Goal: Information Seeking & Learning: Learn about a topic

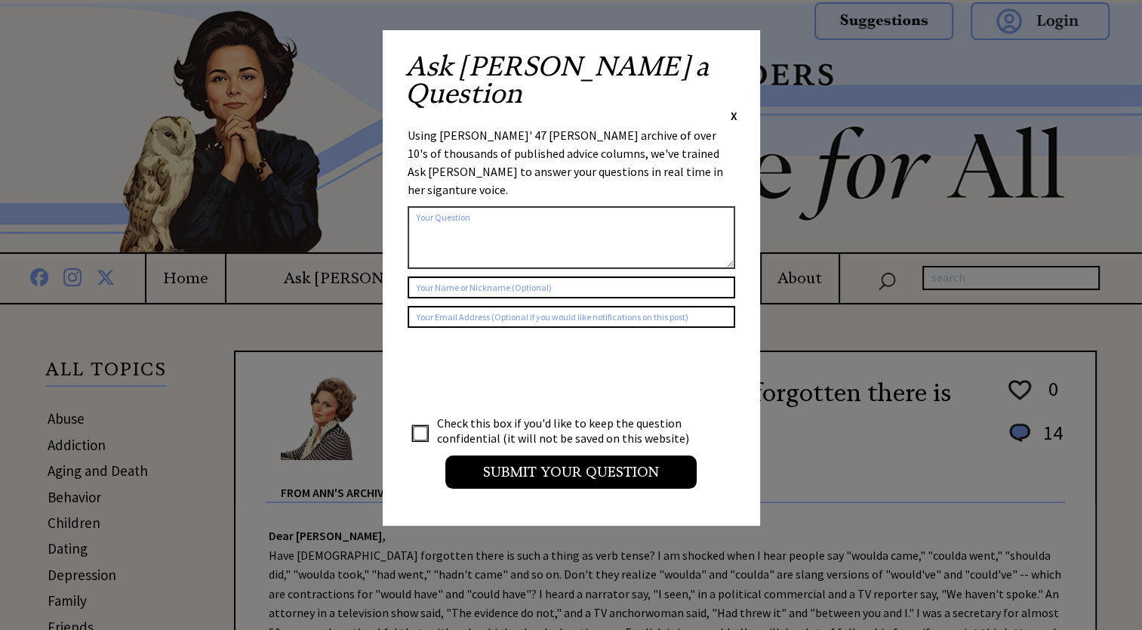
click at [734, 108] on span "X" at bounding box center [734, 115] width 7 height 15
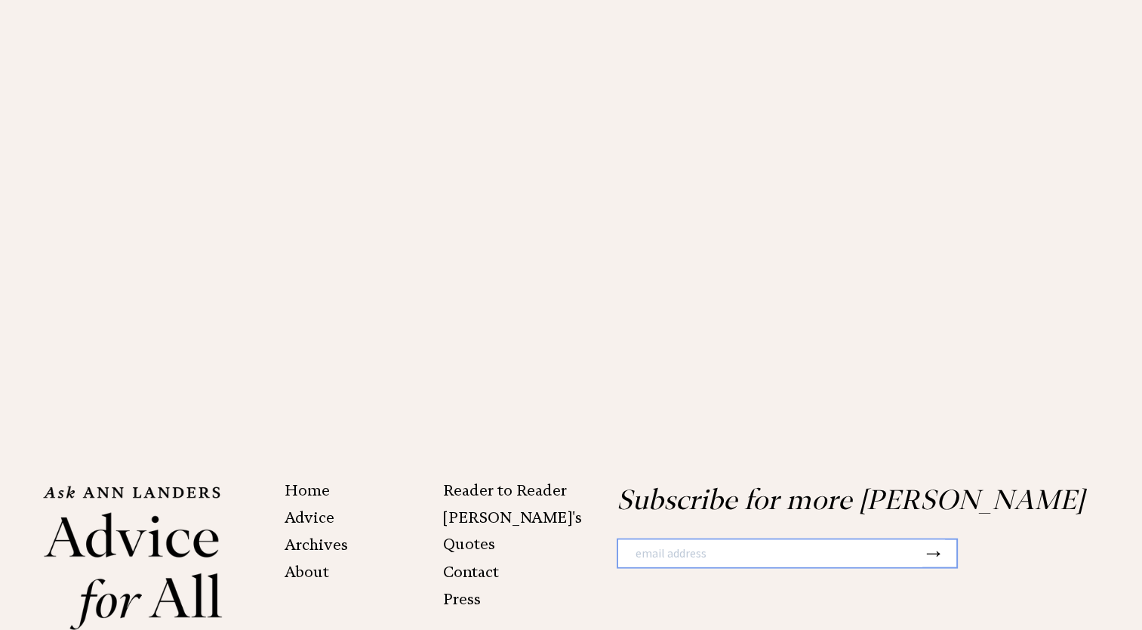
scroll to position [3023, 0]
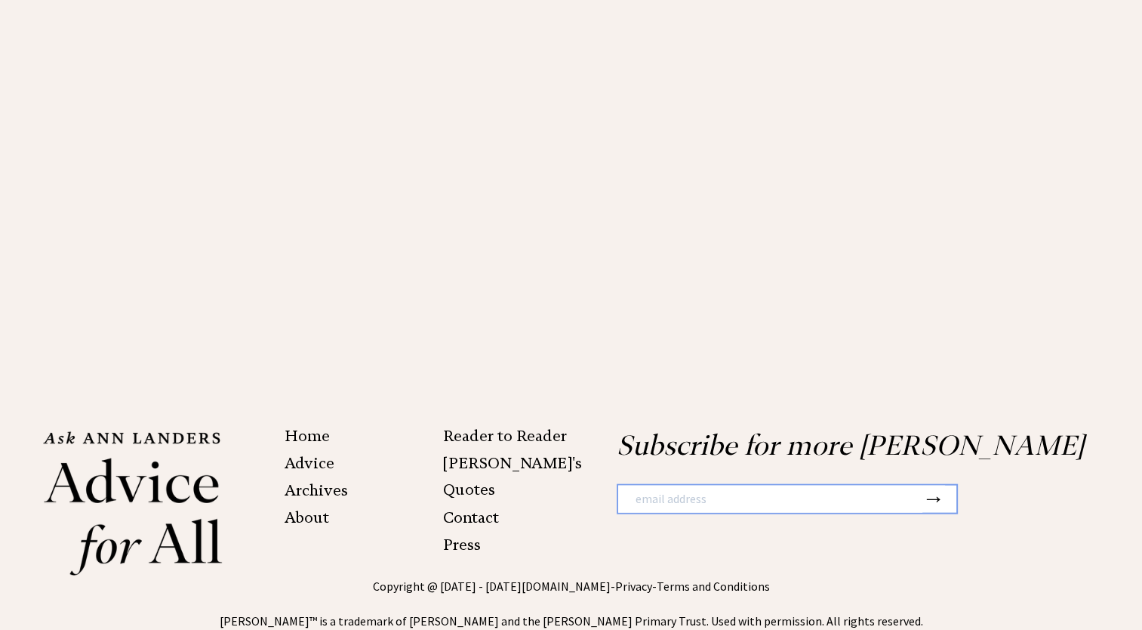
click at [320, 426] on link "Home" at bounding box center [307, 435] width 45 height 18
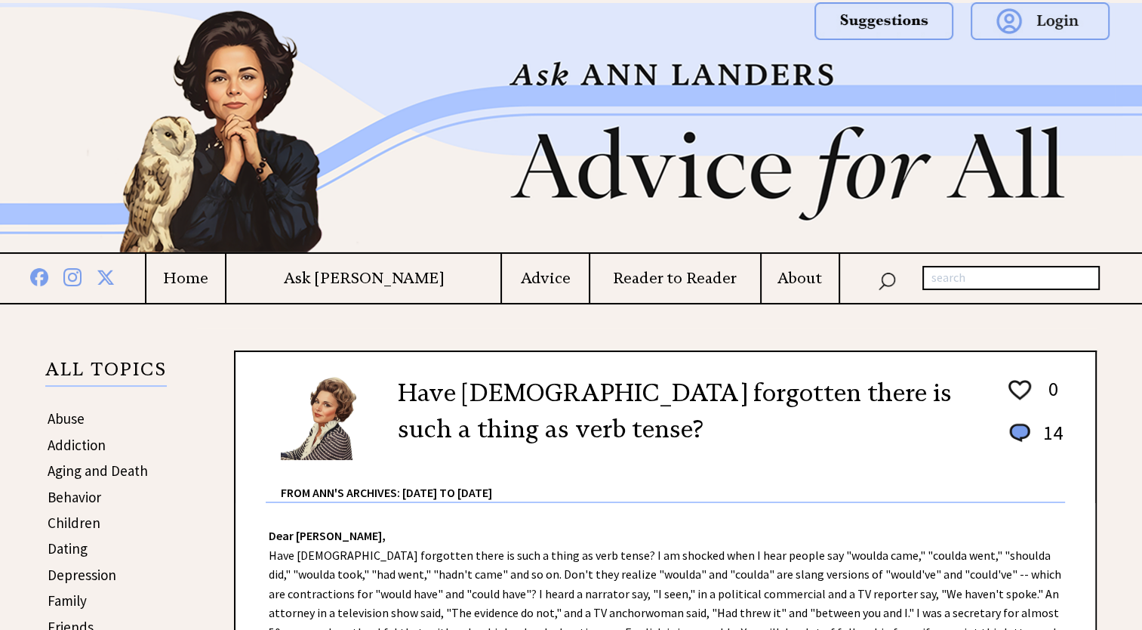
click at [502, 281] on h4 "Advice" at bounding box center [545, 278] width 86 height 19
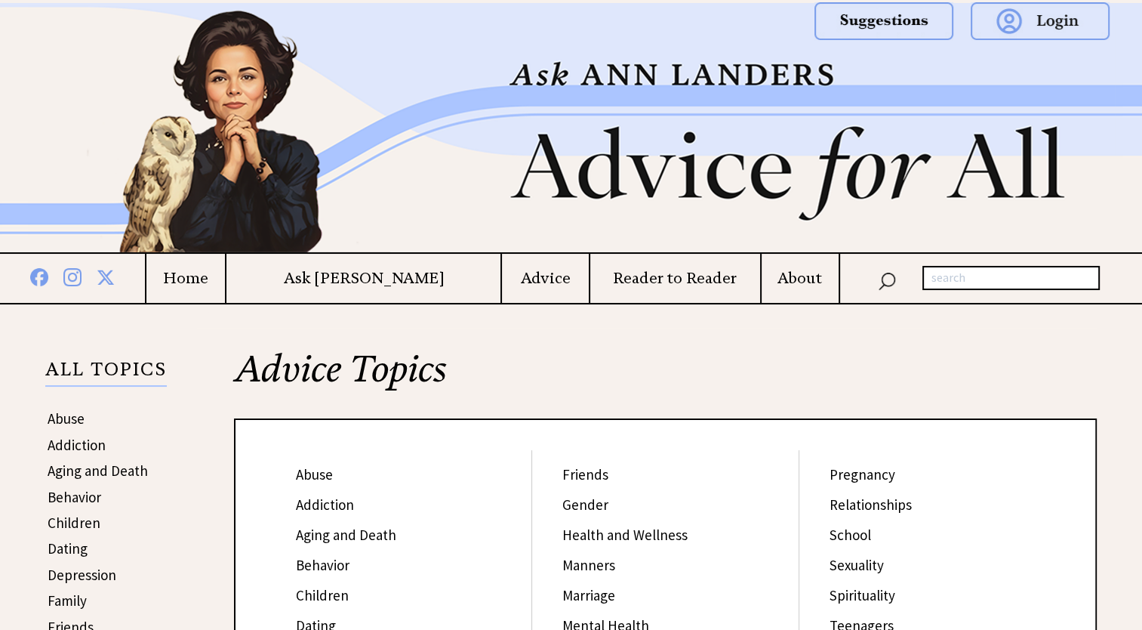
click at [592, 598] on link "Marriage" at bounding box center [588, 595] width 53 height 18
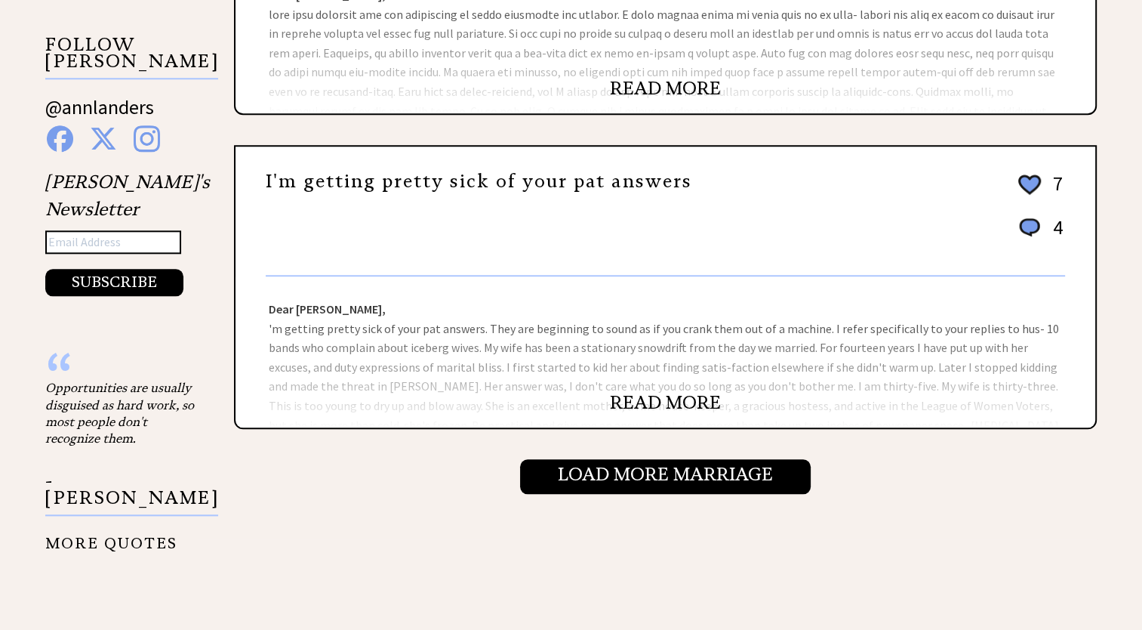
scroll to position [1550, 0]
